Goal: Task Accomplishment & Management: Use online tool/utility

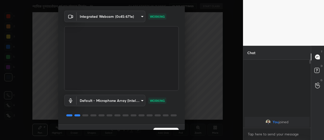
scroll to position [26, 0]
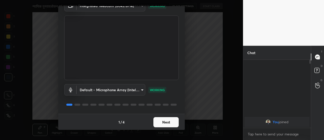
click at [165, 125] on button "Next" at bounding box center [165, 122] width 25 height 10
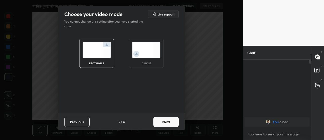
scroll to position [0, 0]
click at [165, 125] on button "Next" at bounding box center [165, 121] width 25 height 10
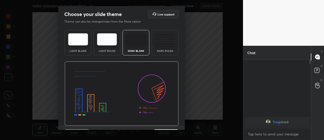
scroll to position [12, 0]
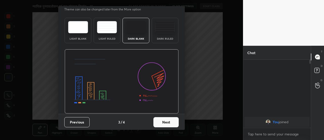
click at [170, 123] on button "Next" at bounding box center [165, 122] width 25 height 10
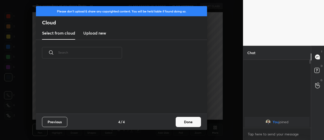
scroll to position [48, 163]
click at [183, 123] on button "Done" at bounding box center [188, 121] width 25 height 10
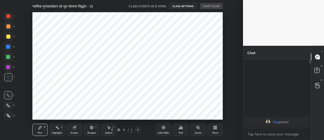
click at [163, 128] on icon at bounding box center [164, 127] width 4 height 4
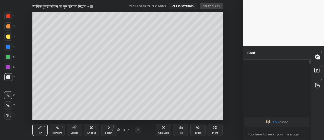
click at [163, 128] on icon at bounding box center [164, 127] width 4 height 4
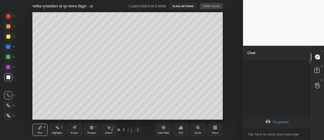
click at [163, 128] on icon at bounding box center [164, 127] width 4 height 4
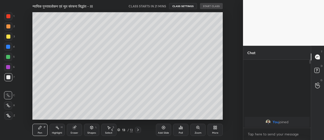
click at [163, 128] on icon at bounding box center [164, 127] width 4 height 4
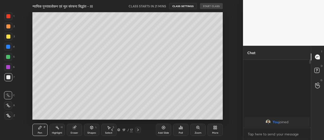
click at [163, 128] on icon at bounding box center [164, 127] width 4 height 4
click at [113, 127] on div "S" at bounding box center [114, 127] width 2 height 3
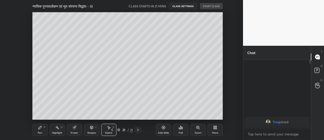
click at [113, 127] on div "S" at bounding box center [114, 127] width 2 height 3
click at [112, 129] on icon at bounding box center [112, 129] width 4 height 4
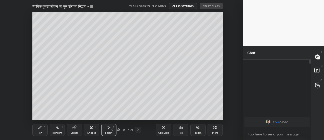
click at [112, 129] on icon at bounding box center [112, 129] width 4 height 4
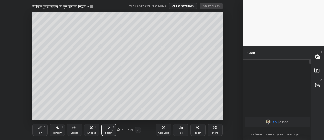
click at [112, 129] on icon at bounding box center [112, 129] width 4 height 4
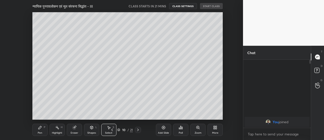
click at [112, 129] on icon at bounding box center [112, 129] width 4 height 4
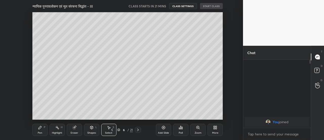
click at [112, 129] on icon at bounding box center [112, 129] width 4 height 4
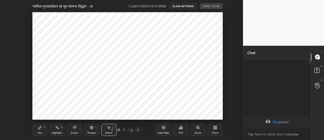
click at [140, 130] on icon at bounding box center [138, 129] width 4 height 4
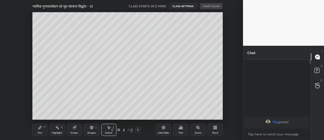
click at [41, 128] on icon at bounding box center [40, 127] width 4 height 4
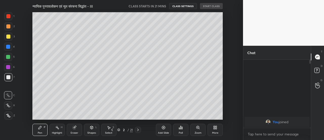
click at [8, 117] on div at bounding box center [8, 115] width 8 height 8
click at [8, 38] on div at bounding box center [8, 36] width 4 height 4
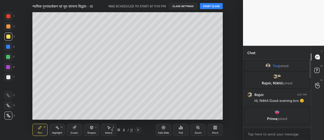
click at [212, 8] on button "START CLASS" at bounding box center [211, 6] width 23 height 6
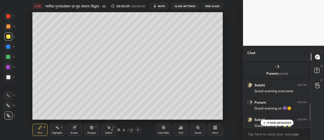
scroll to position [206, 0]
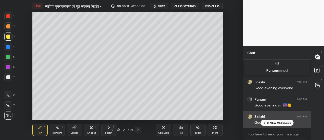
click at [277, 121] on p "17 NEW MESSAGES" at bounding box center [279, 122] width 24 height 3
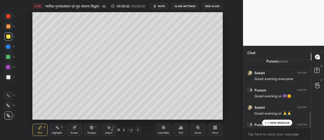
scroll to position [223, 0]
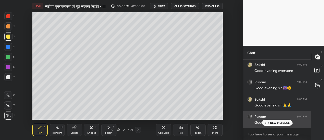
click at [278, 123] on p "1 NEW MESSAGE" at bounding box center [279, 122] width 22 height 3
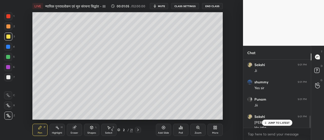
scroll to position [314, 0]
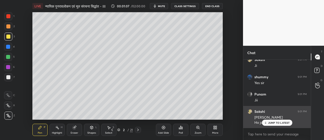
click at [283, 123] on p "JUMP TO LATEST" at bounding box center [279, 122] width 22 height 3
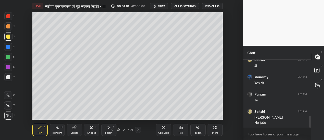
scroll to position [333, 0]
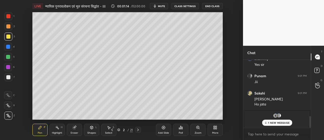
click at [276, 122] on p "1 NEW MESSAGE" at bounding box center [279, 122] width 22 height 3
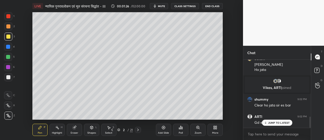
scroll to position [345, 0]
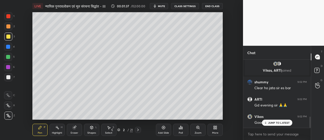
click at [74, 129] on div "Eraser" at bounding box center [74, 129] width 15 height 12
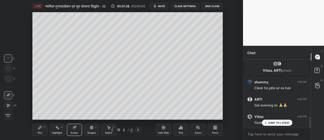
click at [9, 106] on icon at bounding box center [8, 105] width 4 height 4
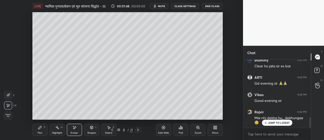
click at [41, 130] on div "Pen P" at bounding box center [39, 129] width 15 height 12
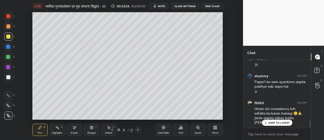
scroll to position [533, 0]
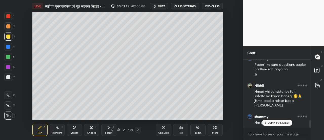
click at [274, 123] on p "JUMP TO LATEST" at bounding box center [279, 122] width 22 height 3
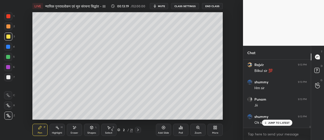
scroll to position [2089, 0]
click at [74, 129] on icon at bounding box center [74, 127] width 4 height 4
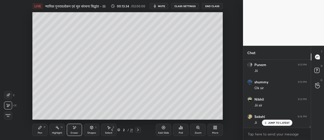
scroll to position [2123, 0]
click at [41, 129] on icon at bounding box center [40, 127] width 4 height 4
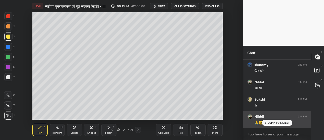
click at [274, 122] on p "JUMP TO LATEST" at bounding box center [279, 122] width 22 height 3
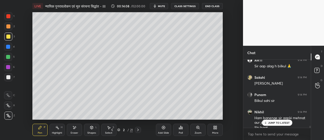
scroll to position [2236, 0]
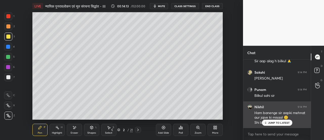
click at [274, 123] on p "JUMP TO LATEST" at bounding box center [279, 122] width 22 height 3
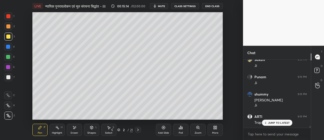
scroll to position [2366, 0]
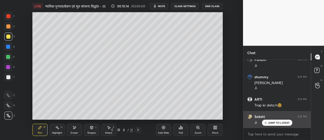
click at [272, 123] on p "JUMP TO LATEST" at bounding box center [279, 122] width 22 height 3
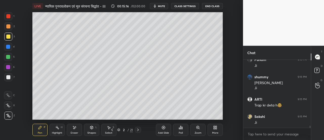
scroll to position [2384, 0]
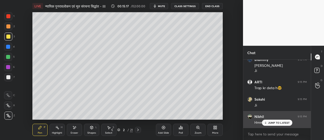
click at [281, 122] on p "JUMP TO LATEST" at bounding box center [279, 122] width 22 height 3
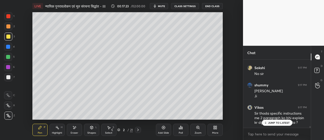
scroll to position [2604, 0]
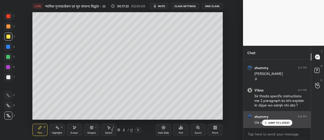
click at [271, 122] on p "JUMP TO LATEST" at bounding box center [279, 122] width 22 height 3
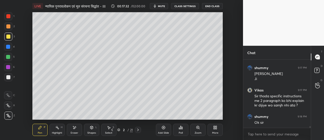
scroll to position [2622, 0]
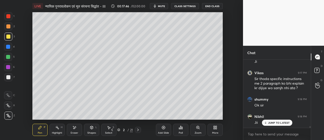
click at [250, 73] on img "grid" at bounding box center [249, 72] width 5 height 5
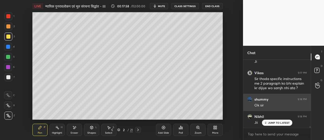
scroll to position [2639, 0]
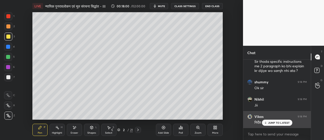
click at [276, 122] on p "JUMP TO LATEST" at bounding box center [279, 122] width 22 height 3
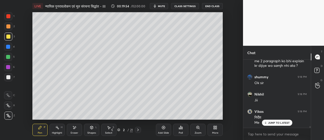
scroll to position [2666, 0]
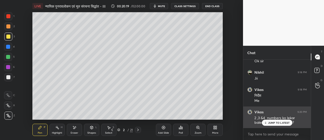
click at [274, 122] on p "JUMP TO LATEST" at bounding box center [279, 122] width 22 height 3
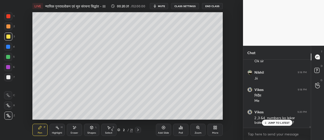
scroll to position [2683, 0]
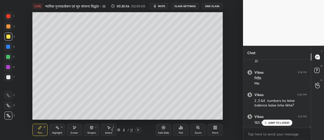
click at [273, 122] on p "JUMP TO LATEST" at bounding box center [279, 122] width 22 height 3
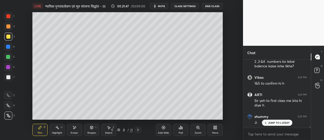
scroll to position [2739, 0]
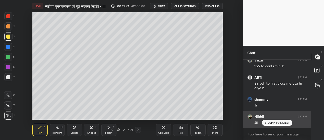
click at [272, 122] on p "JUMP TO LATEST" at bounding box center [279, 122] width 22 height 3
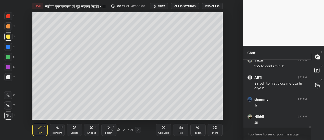
click at [75, 130] on div "Eraser" at bounding box center [74, 129] width 15 height 12
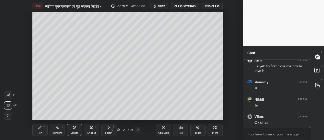
scroll to position [2774, 0]
click at [39, 130] on div "Pen P" at bounding box center [39, 129] width 15 height 12
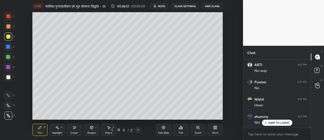
scroll to position [3477, 0]
click at [76, 130] on div "Eraser" at bounding box center [74, 129] width 15 height 12
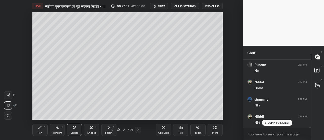
click at [40, 129] on div "Pen P" at bounding box center [39, 129] width 15 height 12
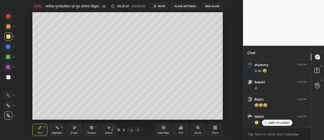
scroll to position [3580, 0]
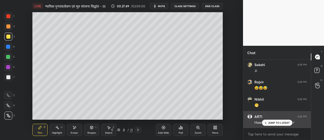
click at [272, 123] on p "JUMP TO LATEST" at bounding box center [279, 122] width 22 height 3
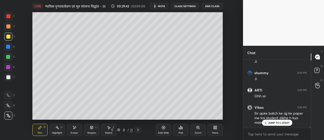
scroll to position [3882, 0]
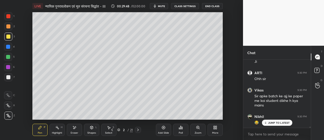
click at [271, 122] on p "JUMP TO LATEST" at bounding box center [279, 122] width 22 height 3
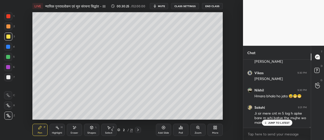
scroll to position [4038, 0]
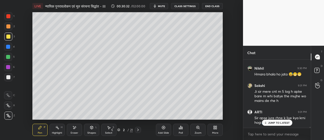
click at [274, 124] on div "JUMP TO LATEST" at bounding box center [277, 122] width 30 height 6
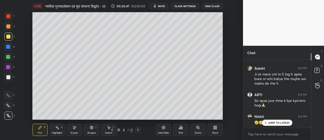
click at [270, 121] on p "JUMP TO LATEST" at bounding box center [279, 122] width 22 height 3
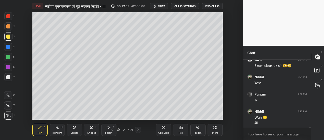
scroll to position [4242, 0]
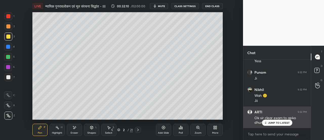
click at [273, 122] on p "JUMP TO LATEST" at bounding box center [279, 122] width 22 height 3
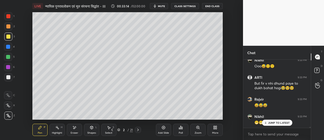
scroll to position [4337, 0]
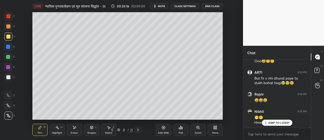
click at [277, 123] on p "JUMP TO LATEST" at bounding box center [279, 122] width 22 height 3
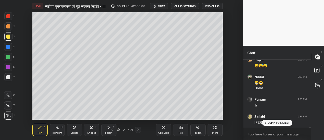
scroll to position [4394, 0]
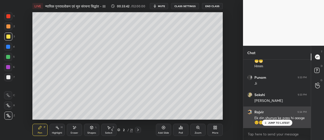
click at [276, 124] on p "JUMP TO LATEST" at bounding box center [279, 122] width 22 height 3
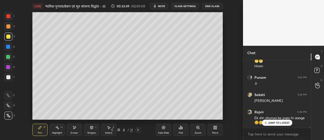
scroll to position [4420, 0]
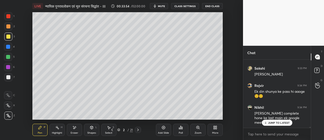
click at [275, 123] on p "JUMP TO LATEST" at bounding box center [279, 122] width 22 height 3
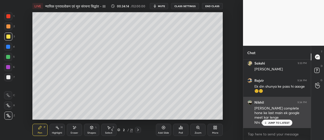
click at [275, 121] on p "JUMP TO LATEST" at bounding box center [279, 122] width 22 height 3
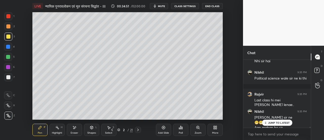
scroll to position [4491, 0]
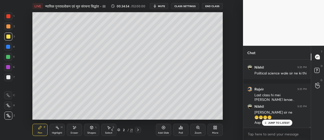
click at [277, 122] on p "JUMP TO LATEST" at bounding box center [279, 122] width 22 height 3
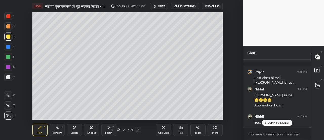
scroll to position [4535, 0]
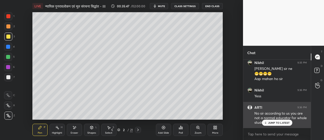
click at [276, 123] on p "JUMP TO LATEST" at bounding box center [279, 122] width 22 height 3
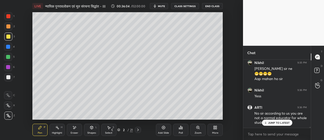
scroll to position [4552, 0]
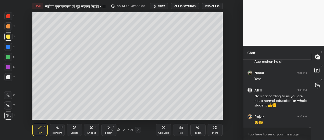
click at [9, 28] on div at bounding box center [8, 26] width 8 height 8
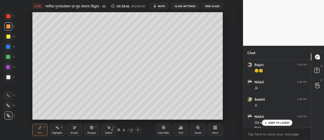
scroll to position [4609, 0]
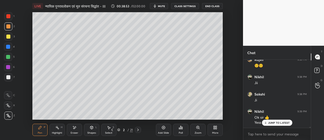
click at [9, 77] on div at bounding box center [8, 77] width 4 height 4
click at [138, 129] on icon at bounding box center [138, 129] width 4 height 4
click at [7, 38] on div at bounding box center [8, 36] width 4 height 4
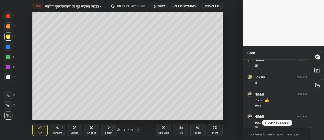
scroll to position [4631, 0]
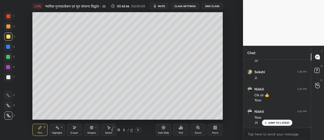
click at [139, 129] on icon at bounding box center [138, 129] width 4 height 4
click at [74, 129] on div "Eraser" at bounding box center [74, 129] width 15 height 12
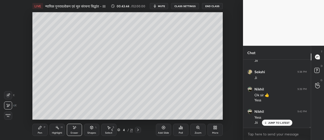
click at [41, 131] on div "Pen" at bounding box center [40, 132] width 5 height 3
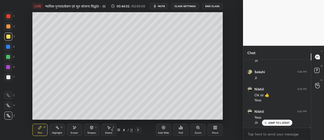
click at [10, 28] on div at bounding box center [8, 26] width 4 height 4
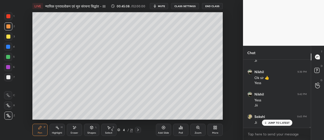
click at [9, 77] on div at bounding box center [8, 77] width 4 height 4
click at [9, 106] on icon at bounding box center [8, 105] width 4 height 3
click at [75, 131] on div "Eraser" at bounding box center [75, 132] width 8 height 3
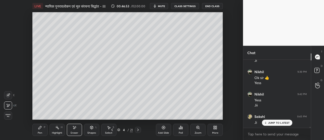
click at [39, 131] on div "Pen" at bounding box center [40, 132] width 5 height 3
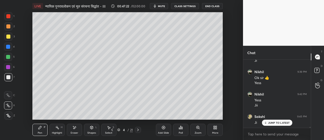
click at [9, 30] on div at bounding box center [8, 26] width 8 height 8
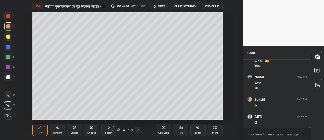
scroll to position [4684, 0]
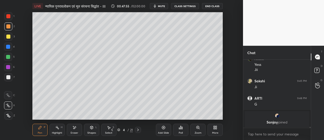
click at [277, 116] on img "grid" at bounding box center [277, 115] width 5 height 5
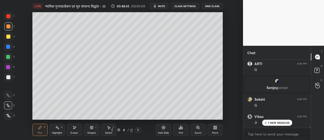
scroll to position [3400, 0]
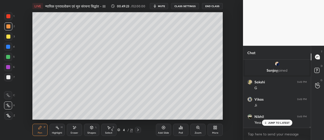
click at [139, 130] on icon at bounding box center [138, 129] width 4 height 4
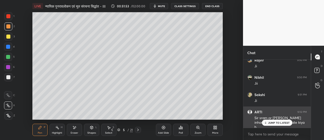
click at [283, 121] on p "JUMP TO LATEST" at bounding box center [279, 122] width 22 height 3
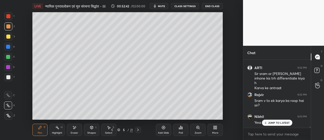
scroll to position [3540, 0]
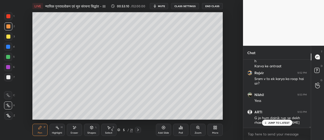
click at [113, 130] on icon at bounding box center [112, 129] width 4 height 4
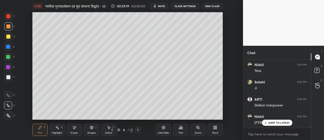
scroll to position [3853, 0]
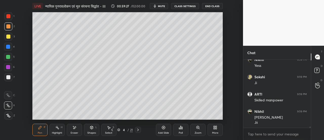
click at [139, 130] on icon at bounding box center [138, 129] width 4 height 4
click at [112, 129] on icon at bounding box center [112, 129] width 4 height 4
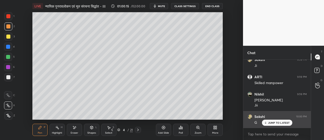
click at [276, 122] on p "JUMP TO LATEST" at bounding box center [279, 122] width 22 height 3
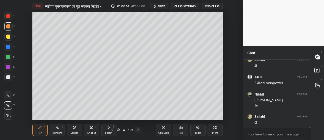
scroll to position [3887, 0]
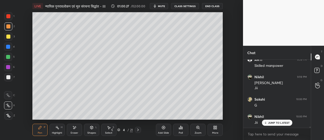
click at [137, 130] on icon at bounding box center [138, 129] width 4 height 4
click at [139, 129] on icon at bounding box center [138, 129] width 4 height 4
click at [9, 37] on div at bounding box center [8, 36] width 4 height 4
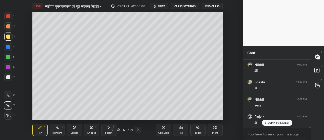
scroll to position [3956, 0]
click at [164, 7] on span "mute" at bounding box center [161, 6] width 7 height 4
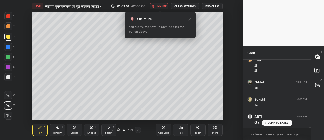
scroll to position [4030, 0]
click at [166, 7] on span "unmute" at bounding box center [161, 6] width 11 height 4
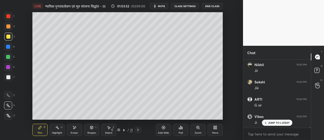
scroll to position [4047, 0]
click at [113, 129] on icon at bounding box center [112, 129] width 4 height 4
click at [112, 130] on icon at bounding box center [112, 129] width 4 height 4
click at [9, 78] on div at bounding box center [8, 77] width 4 height 4
click at [9, 58] on div at bounding box center [8, 57] width 4 height 4
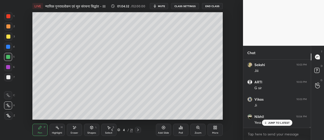
click at [9, 78] on div at bounding box center [8, 77] width 4 height 4
click at [216, 115] on div "Add Slide Poll Zoom More" at bounding box center [189, 129] width 67 height 28
click at [137, 129] on icon at bounding box center [138, 129] width 4 height 4
click at [138, 130] on icon at bounding box center [138, 129] width 2 height 3
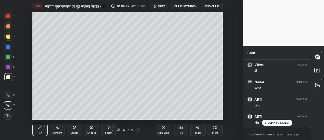
click at [76, 130] on div "Eraser" at bounding box center [74, 129] width 15 height 12
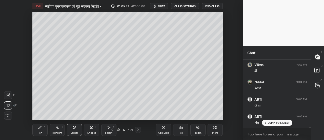
click at [38, 131] on div "Pen" at bounding box center [40, 132] width 5 height 3
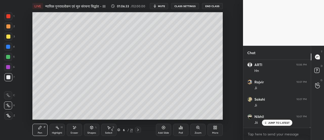
scroll to position [4150, 0]
click at [9, 28] on div at bounding box center [8, 26] width 4 height 4
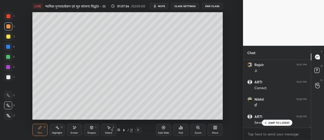
click at [136, 131] on icon at bounding box center [138, 129] width 4 height 4
click at [76, 132] on div "Eraser" at bounding box center [75, 132] width 8 height 3
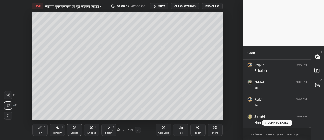
click at [43, 130] on div "Pen P" at bounding box center [39, 129] width 15 height 12
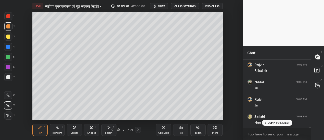
click at [10, 38] on div at bounding box center [8, 36] width 8 height 8
click at [138, 130] on icon at bounding box center [138, 129] width 4 height 4
click at [162, 5] on span "mute" at bounding box center [161, 6] width 7 height 4
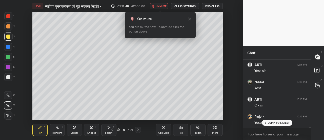
click at [162, 7] on span "unmute" at bounding box center [161, 6] width 11 height 4
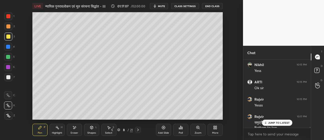
scroll to position [4655, 0]
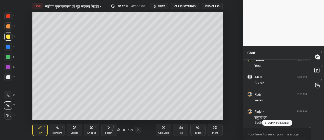
click at [8, 29] on div at bounding box center [8, 26] width 8 height 8
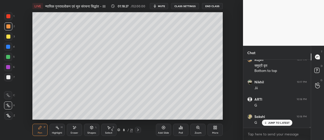
scroll to position [4724, 0]
click at [10, 38] on div at bounding box center [8, 36] width 8 height 8
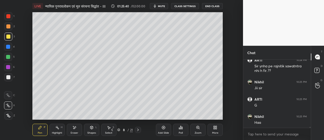
scroll to position [4928, 0]
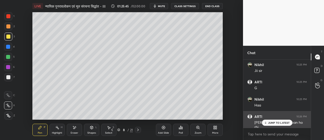
click at [276, 123] on p "JUMP TO LATEST" at bounding box center [279, 122] width 22 height 3
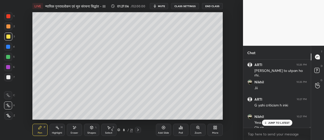
scroll to position [4984, 0]
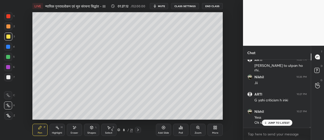
click at [112, 130] on icon at bounding box center [112, 129] width 2 height 3
click at [112, 129] on icon at bounding box center [112, 129] width 4 height 4
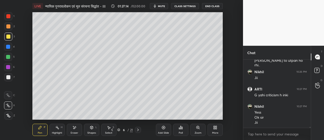
click at [113, 130] on icon at bounding box center [112, 129] width 4 height 4
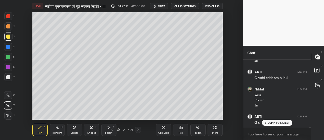
click at [112, 129] on icon at bounding box center [112, 129] width 2 height 3
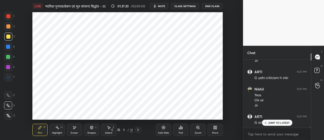
click at [138, 130] on icon at bounding box center [138, 129] width 4 height 4
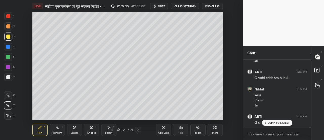
click at [138, 130] on icon at bounding box center [138, 129] width 2 height 3
click at [138, 130] on icon at bounding box center [138, 129] width 4 height 4
click at [138, 129] on icon at bounding box center [138, 129] width 2 height 3
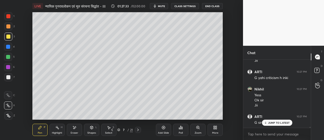
click at [138, 129] on icon at bounding box center [138, 129] width 2 height 3
click at [139, 129] on icon at bounding box center [138, 129] width 4 height 4
click at [112, 130] on icon at bounding box center [112, 129] width 4 height 4
click at [139, 130] on icon at bounding box center [138, 129] width 4 height 4
click at [10, 116] on icon at bounding box center [8, 115] width 4 height 3
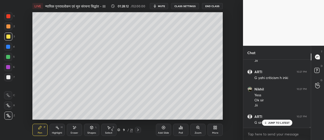
click at [10, 17] on div at bounding box center [8, 16] width 4 height 4
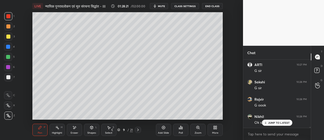
scroll to position [5076, 0]
click at [161, 8] on button "mute" at bounding box center [159, 6] width 18 height 6
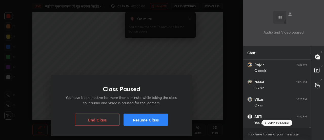
scroll to position [5115, 0]
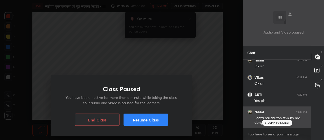
click at [274, 122] on p "JUMP TO LATEST" at bounding box center [279, 122] width 22 height 3
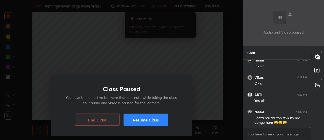
click at [168, 122] on div "Class Paused You have been inactive for more than a minute while taking the cla…" at bounding box center [122, 105] width 142 height 61
click at [154, 120] on button "Resume Class" at bounding box center [146, 119] width 45 height 12
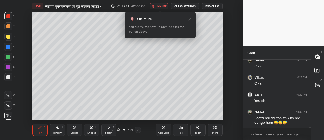
click at [161, 6] on span "unmute" at bounding box center [161, 6] width 11 height 4
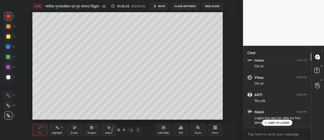
scroll to position [5132, 0]
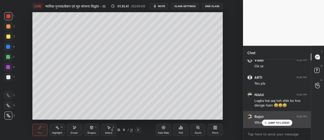
click at [281, 123] on p "JUMP TO LATEST" at bounding box center [279, 122] width 22 height 3
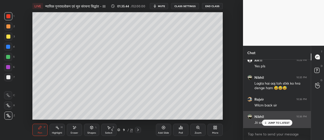
click at [280, 122] on p "JUMP TO LATEST" at bounding box center [279, 122] width 22 height 3
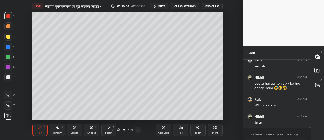
click at [75, 132] on div "Eraser" at bounding box center [75, 132] width 8 height 3
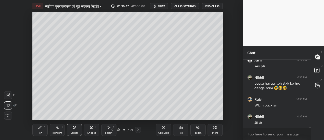
scroll to position [5166, 0]
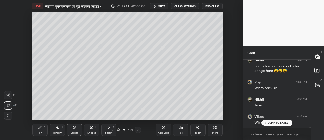
click at [40, 132] on div "Pen" at bounding box center [40, 132] width 5 height 3
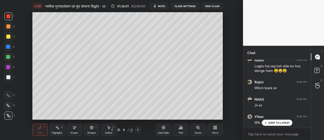
scroll to position [5184, 0]
click at [9, 37] on div at bounding box center [8, 36] width 4 height 4
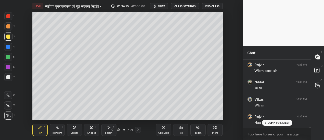
click at [10, 78] on div at bounding box center [8, 77] width 4 height 4
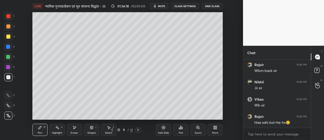
scroll to position [5201, 0]
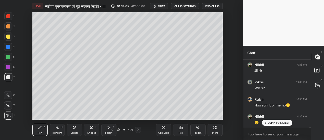
click at [9, 38] on div at bounding box center [8, 36] width 4 height 4
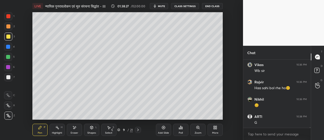
click at [76, 131] on div "Eraser" at bounding box center [75, 132] width 8 height 3
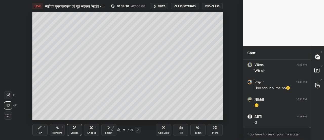
click at [39, 133] on div "Pen" at bounding box center [40, 132] width 5 height 3
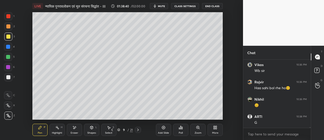
click at [9, 19] on div at bounding box center [8, 16] width 8 height 8
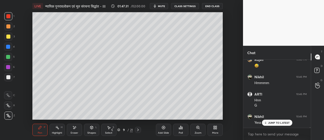
scroll to position [5617, 0]
click at [112, 130] on icon at bounding box center [112, 129] width 2 height 3
click at [112, 130] on icon at bounding box center [112, 129] width 4 height 4
click at [112, 130] on icon at bounding box center [112, 129] width 2 height 3
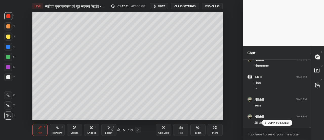
click at [112, 130] on icon at bounding box center [112, 129] width 4 height 4
click at [111, 130] on icon at bounding box center [112, 129] width 4 height 4
click at [112, 130] on icon at bounding box center [112, 129] width 2 height 3
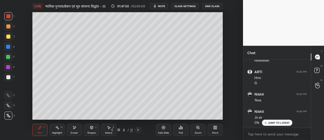
click at [138, 130] on icon at bounding box center [138, 129] width 4 height 4
click at [138, 130] on icon at bounding box center [138, 129] width 2 height 3
click at [139, 130] on icon at bounding box center [138, 129] width 4 height 4
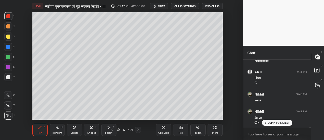
click at [138, 130] on icon at bounding box center [138, 129] width 4 height 4
click at [138, 129] on icon at bounding box center [138, 129] width 4 height 4
click at [138, 130] on icon at bounding box center [138, 129] width 2 height 3
click at [7, 27] on div at bounding box center [8, 26] width 4 height 4
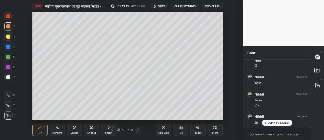
click at [7, 39] on div at bounding box center [8, 36] width 8 height 8
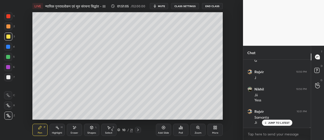
click at [138, 130] on icon at bounding box center [138, 129] width 2 height 3
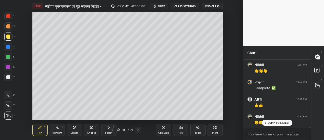
scroll to position [5797, 0]
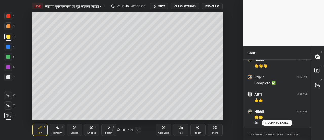
click at [162, 7] on span "mute" at bounding box center [161, 6] width 7 height 4
click at [162, 7] on span "unmute" at bounding box center [161, 6] width 11 height 4
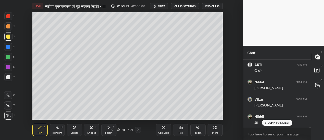
scroll to position [6036, 0]
click at [138, 130] on icon at bounding box center [138, 129] width 4 height 4
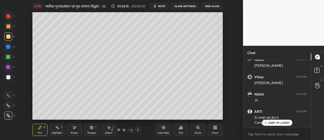
click at [163, 8] on button "mute" at bounding box center [159, 6] width 18 height 6
click at [163, 7] on span "unmute" at bounding box center [161, 6] width 11 height 4
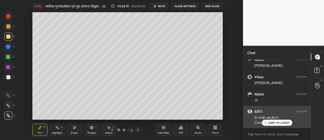
click at [278, 122] on p "JUMP TO LATEST" at bounding box center [279, 122] width 22 height 3
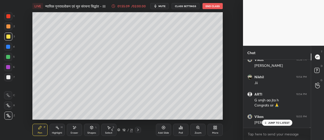
scroll to position [6080, 0]
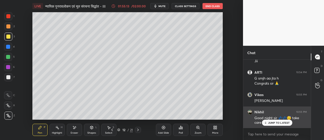
click at [274, 122] on p "JUMP TO LATEST" at bounding box center [279, 122] width 22 height 3
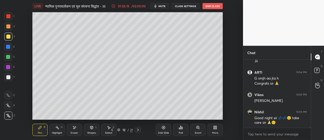
scroll to position [6098, 0]
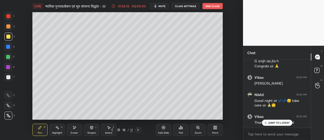
click at [214, 6] on button "End Class" at bounding box center [213, 6] width 20 height 6
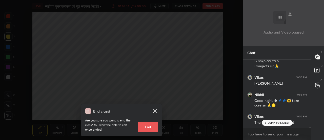
scroll to position [6115, 0]
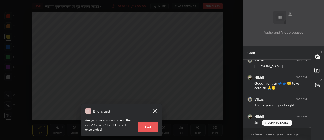
click at [152, 127] on button "End" at bounding box center [148, 126] width 20 height 10
type textarea "x"
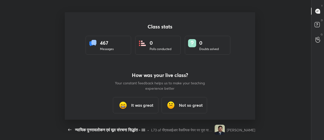
scroll to position [0, 0]
click at [139, 105] on h3 "It was great" at bounding box center [142, 105] width 22 height 6
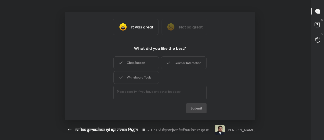
click at [146, 63] on div "Chat Support" at bounding box center [136, 62] width 46 height 13
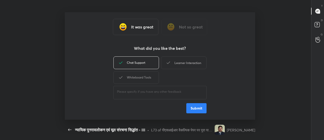
click at [180, 64] on div "Learner Interaction" at bounding box center [184, 62] width 46 height 13
click at [151, 77] on div "Whiteboard Tools" at bounding box center [136, 77] width 46 height 13
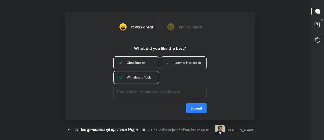
click at [197, 110] on button "Submit" at bounding box center [196, 108] width 20 height 10
